Goal: Transaction & Acquisition: Obtain resource

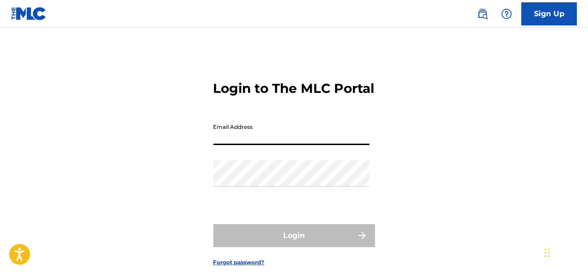
click at [263, 145] on input "Email Address" at bounding box center [291, 132] width 156 height 26
type input "[EMAIL_ADDRESS][DOMAIN_NAME]"
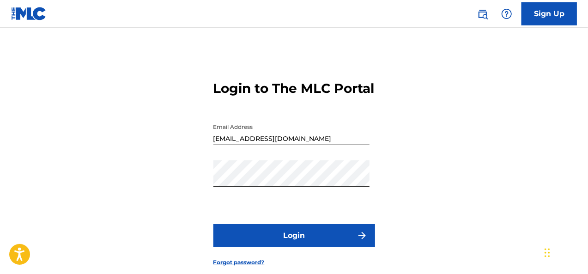
click at [297, 247] on button "Login" at bounding box center [294, 235] width 162 height 23
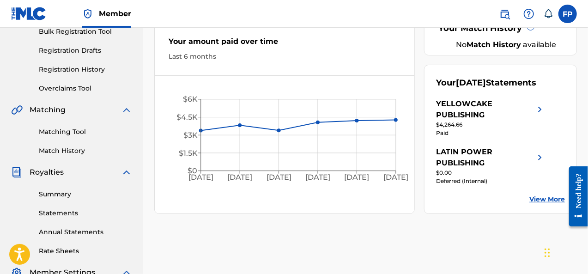
scroll to position [134, 0]
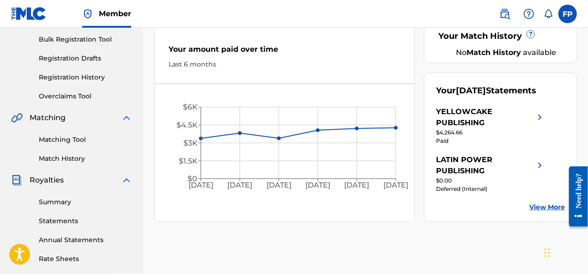
click at [55, 204] on link "Summary" at bounding box center [85, 202] width 93 height 10
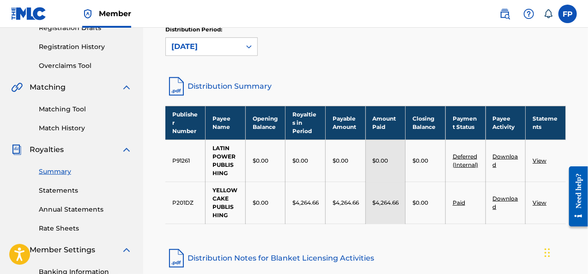
scroll to position [165, 0]
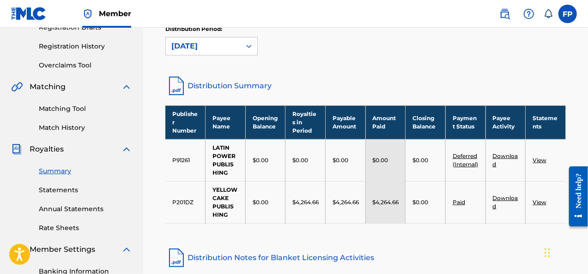
click at [56, 190] on link "Statements" at bounding box center [85, 190] width 93 height 10
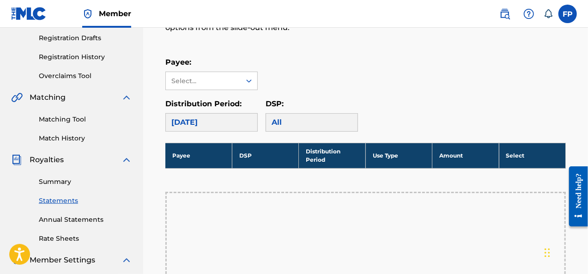
scroll to position [152, 0]
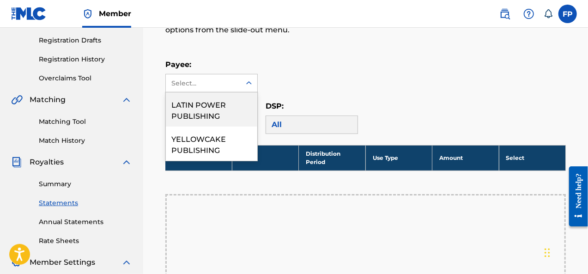
click at [223, 78] on div "Select..." at bounding box center [202, 83] width 63 height 10
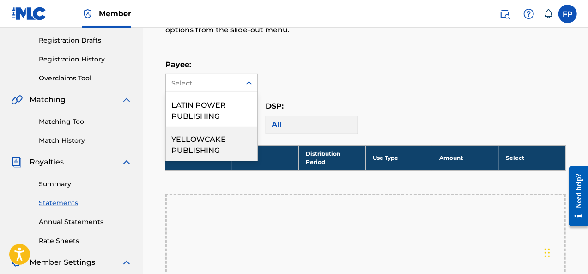
click at [194, 144] on div "YELLOWCAKE PUBLISHING" at bounding box center [211, 143] width 91 height 34
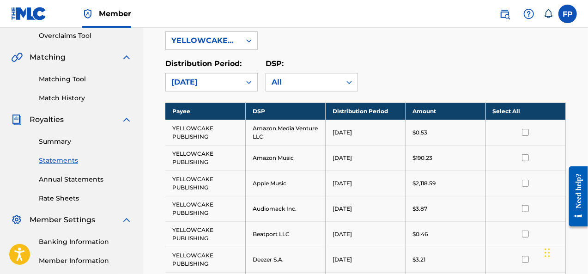
scroll to position [205, 0]
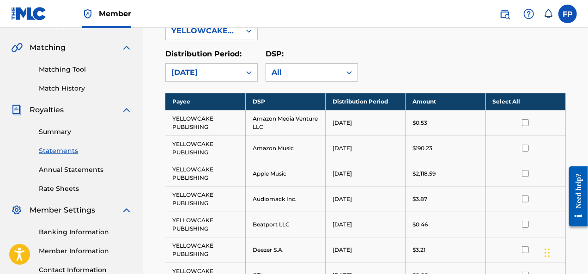
click at [57, 129] on link "Summary" at bounding box center [85, 132] width 93 height 10
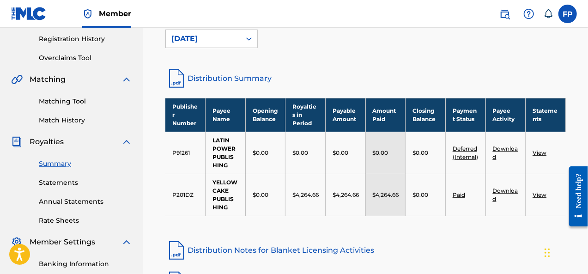
scroll to position [174, 0]
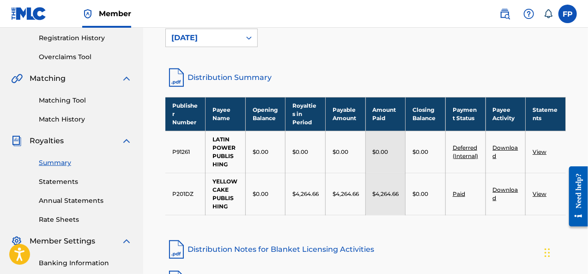
click at [536, 190] on link "View" at bounding box center [539, 193] width 14 height 7
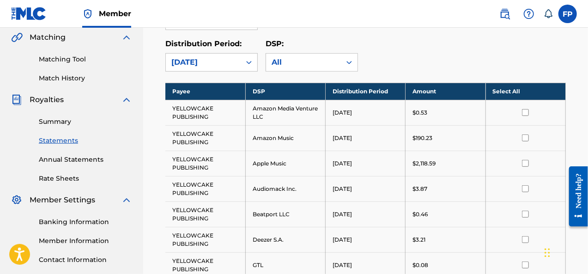
scroll to position [215, 0]
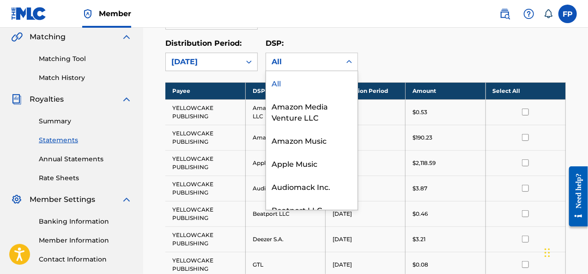
click at [339, 60] on div "All" at bounding box center [303, 62] width 75 height 18
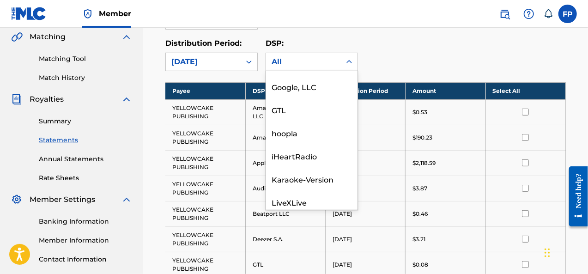
scroll to position [189, 0]
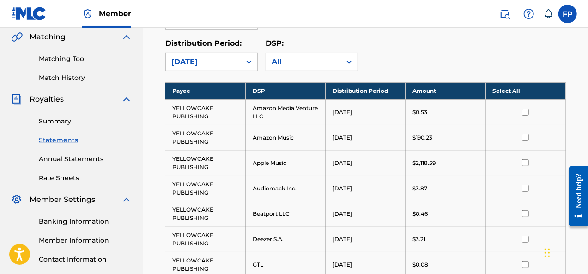
click at [434, 46] on div "Distribution Period: [DATE] DSP: All" at bounding box center [365, 54] width 400 height 33
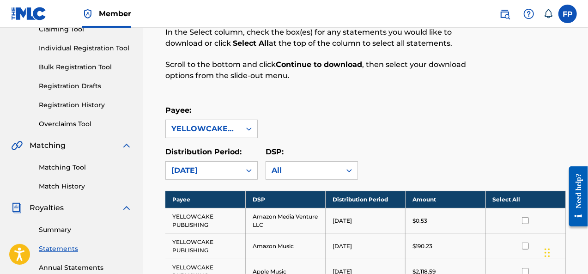
scroll to position [0, 0]
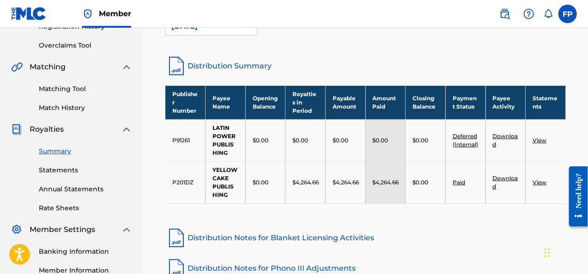
scroll to position [186, 0]
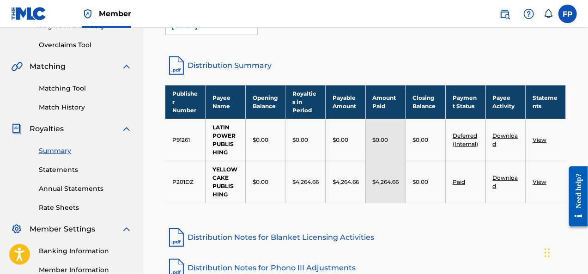
click at [310, 181] on p "$4,264.66" at bounding box center [305, 182] width 26 height 8
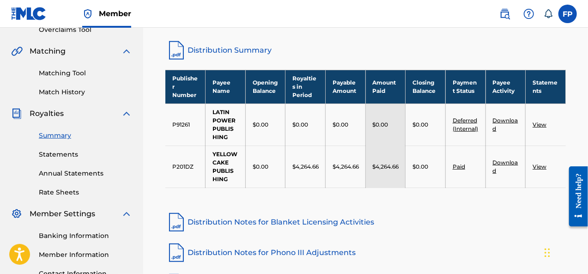
scroll to position [198, 0]
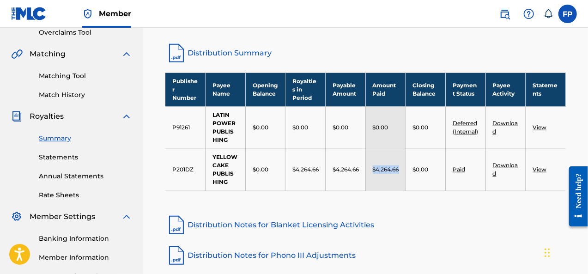
drag, startPoint x: 373, startPoint y: 169, endPoint x: 402, endPoint y: 168, distance: 29.1
click at [402, 168] on td "$4,264.66" at bounding box center [385, 169] width 40 height 42
copy p "$4,264.66"
click at [540, 169] on link "View" at bounding box center [539, 169] width 14 height 7
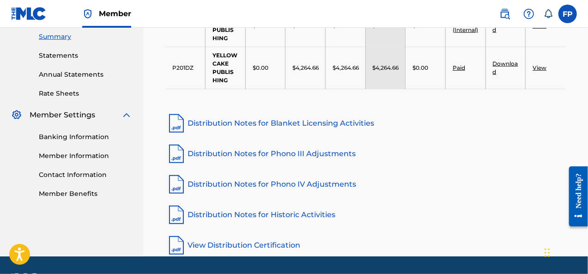
scroll to position [310, 0]
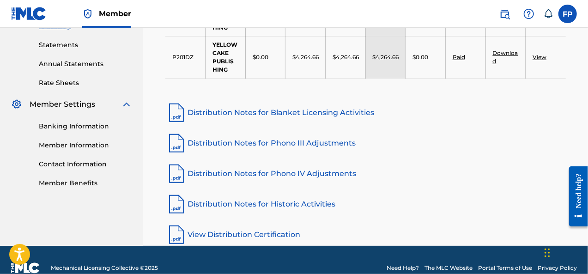
click at [510, 52] on link "Download" at bounding box center [505, 56] width 25 height 15
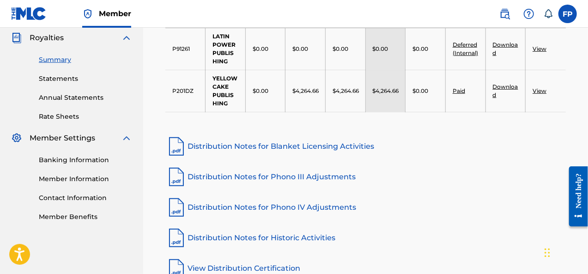
scroll to position [268, 0]
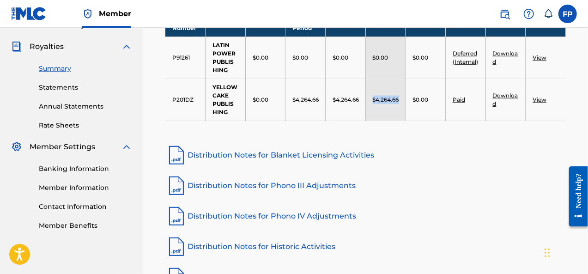
drag, startPoint x: 370, startPoint y: 98, endPoint x: 401, endPoint y: 98, distance: 30.9
click at [401, 98] on td "$4,264.66" at bounding box center [385, 99] width 40 height 42
copy p "$4,264.66"
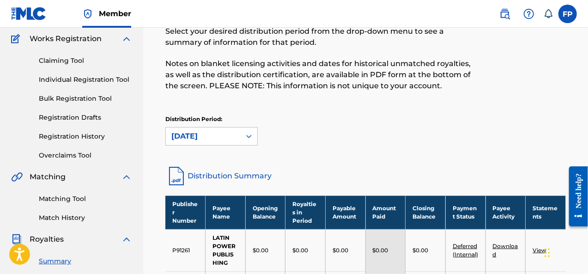
scroll to position [75, 0]
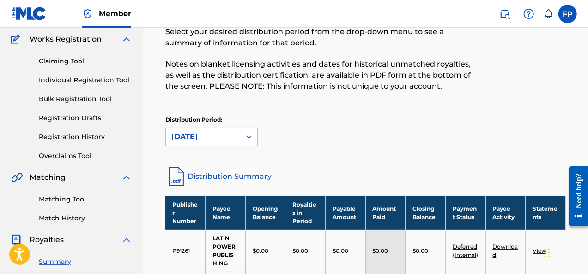
click at [223, 137] on div "[DATE]" at bounding box center [203, 136] width 64 height 11
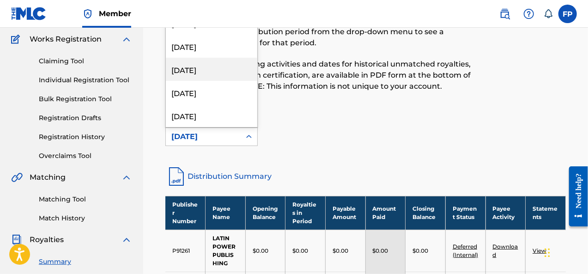
scroll to position [30, 0]
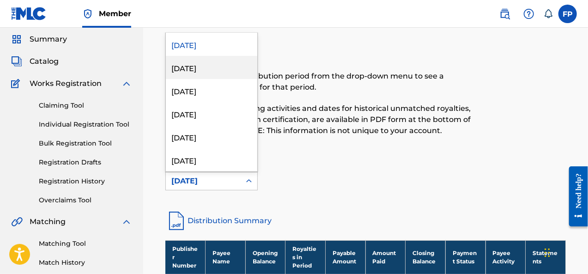
click at [215, 68] on div "[DATE]" at bounding box center [211, 67] width 91 height 23
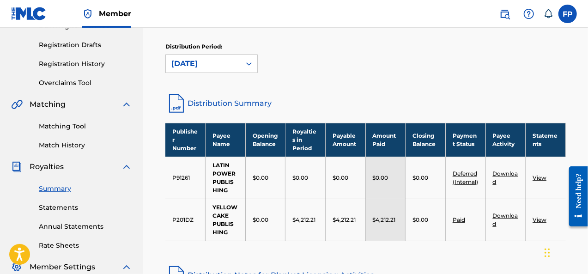
scroll to position [148, 0]
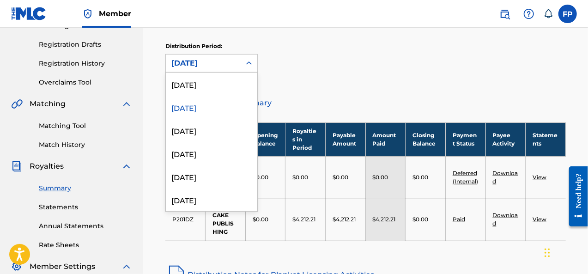
click at [212, 65] on div "[DATE]" at bounding box center [203, 63] width 64 height 11
click at [199, 136] on div "[DATE]" at bounding box center [211, 130] width 91 height 23
click at [244, 59] on icon at bounding box center [248, 63] width 9 height 9
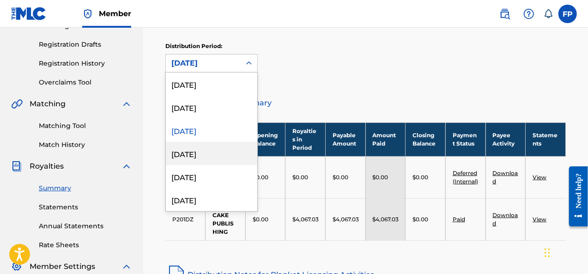
click at [203, 150] on div "[DATE]" at bounding box center [211, 153] width 91 height 23
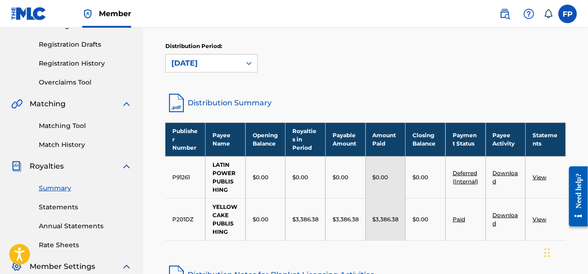
scroll to position [168, 0]
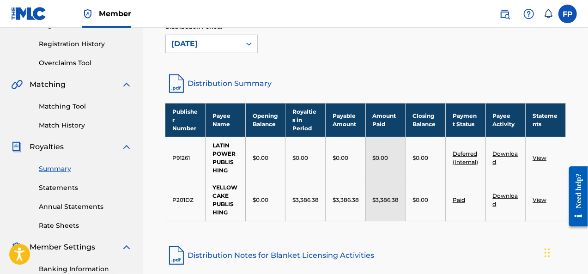
click at [193, 41] on div "[DATE]" at bounding box center [203, 43] width 64 height 11
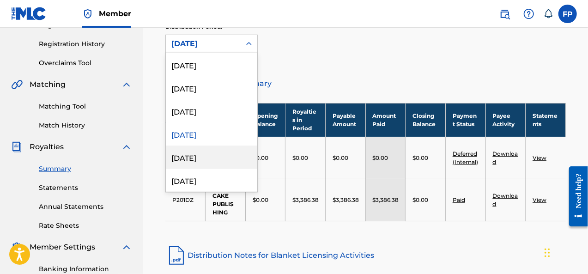
click at [211, 153] on div "[DATE]" at bounding box center [211, 156] width 91 height 23
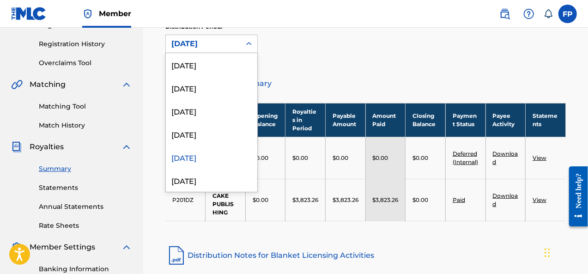
click at [212, 43] on div "[DATE]" at bounding box center [203, 43] width 64 height 11
click at [189, 132] on div "[DATE]" at bounding box center [211, 133] width 91 height 23
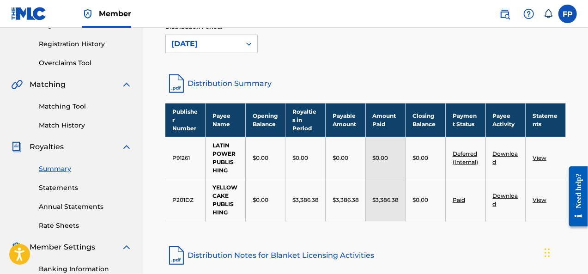
click at [207, 40] on div "[DATE]" at bounding box center [203, 43] width 64 height 11
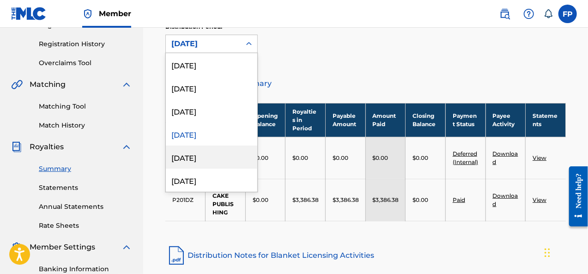
click at [208, 160] on div "[DATE]" at bounding box center [211, 156] width 91 height 23
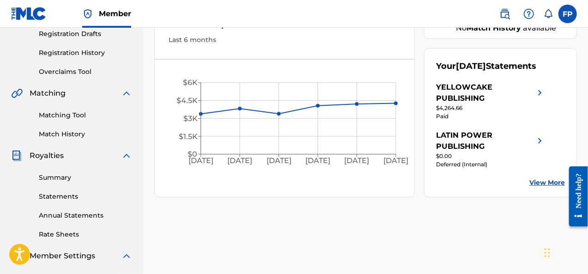
scroll to position [160, 0]
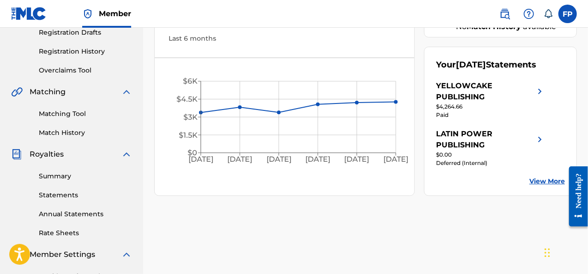
click at [56, 176] on link "Summary" at bounding box center [85, 176] width 93 height 10
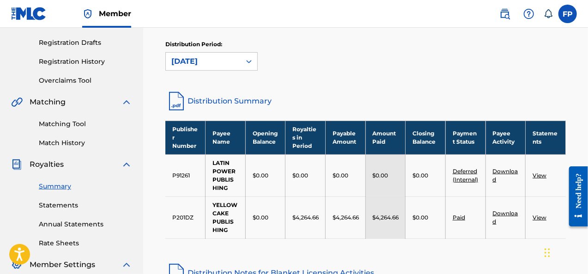
scroll to position [163, 0]
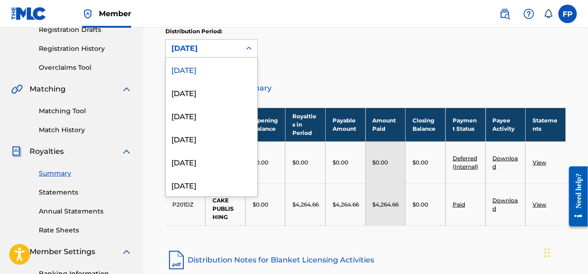
click at [209, 48] on div "[DATE]" at bounding box center [203, 48] width 64 height 11
click at [221, 90] on div "July 2025" at bounding box center [211, 92] width 91 height 23
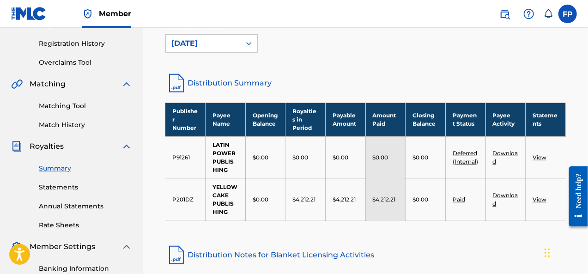
scroll to position [165, 0]
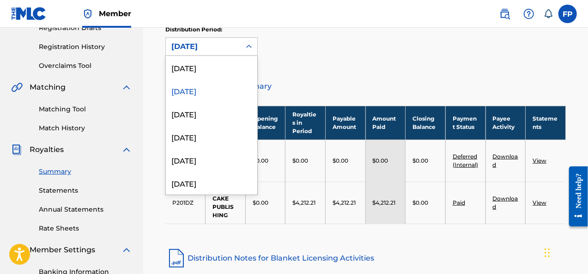
click at [233, 38] on div "July 2025" at bounding box center [203, 47] width 75 height 18
click at [226, 66] on div "[DATE]" at bounding box center [211, 67] width 91 height 23
